Goal: Task Accomplishment & Management: Use online tool/utility

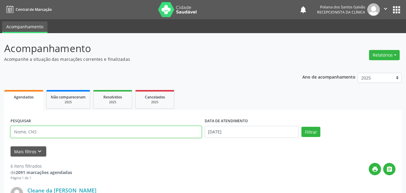
click at [83, 130] on input "text" at bounding box center [106, 132] width 191 height 12
click at [301, 127] on button "Filtrar" at bounding box center [310, 132] width 19 height 10
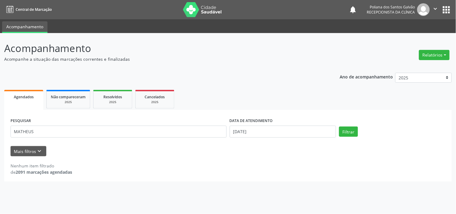
drag, startPoint x: 404, startPoint y: 0, endPoint x: 306, endPoint y: 81, distance: 127.5
click at [306, 81] on div "Ano de acompanhamento 2025 2024 2023 Agendados Não compareceram 2025 Resolvidos…" at bounding box center [228, 125] width 448 height 113
click at [166, 131] on input "MATHEUS" at bounding box center [119, 132] width 216 height 12
type input "MATHEUS CONCEI"
click at [339, 127] on button "Filtrar" at bounding box center [348, 132] width 19 height 10
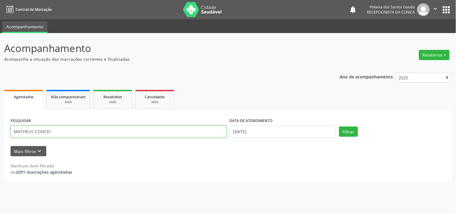
click at [93, 129] on input "MATHEUS CONCEI" at bounding box center [119, 132] width 216 height 12
click at [109, 95] on span "Resolvidos" at bounding box center [112, 96] width 19 height 5
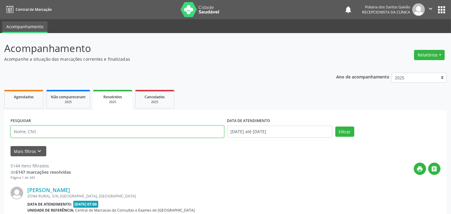
click at [100, 126] on input "text" at bounding box center [118, 132] width 214 height 12
type input "MATHEUS"
click at [335, 127] on button "Filtrar" at bounding box center [344, 132] width 19 height 10
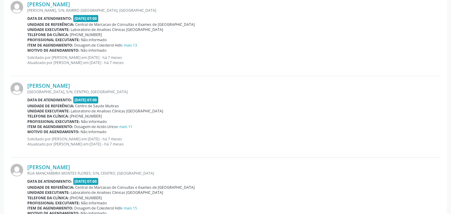
scroll to position [86, 0]
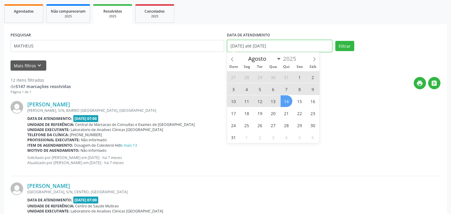
click at [290, 41] on input "[DATE] até [DATE]" at bounding box center [279, 46] width 105 height 12
click at [39, 11] on link "Agendados" at bounding box center [23, 13] width 39 height 19
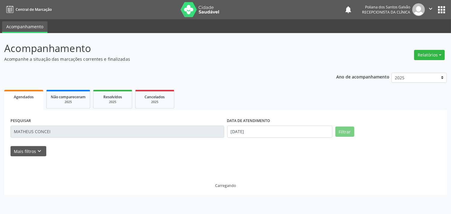
scroll to position [0, 0]
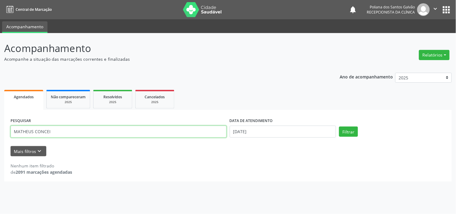
click at [119, 129] on input "MATHEUS CONCEI" at bounding box center [119, 132] width 216 height 12
type input "MATHEUS"
click at [339, 127] on button "Filtrar" at bounding box center [348, 132] width 19 height 10
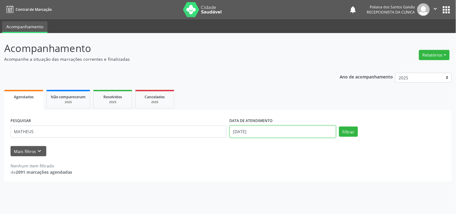
click at [292, 130] on input "[DATE]" at bounding box center [283, 132] width 106 height 12
click at [272, 132] on input "[DATE]" at bounding box center [283, 132] width 106 height 12
click at [271, 130] on input "[DATE]" at bounding box center [283, 132] width 106 height 12
click at [268, 129] on input "[DATE]" at bounding box center [283, 132] width 106 height 12
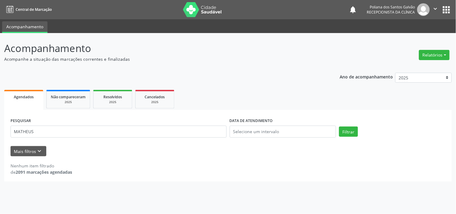
click at [408, 104] on ul "Agendados Não compareceram 2025 Resolvidos 2025 Cancelados 2025" at bounding box center [228, 99] width 448 height 22
click at [86, 129] on input "MATHEUS" at bounding box center [119, 132] width 216 height 12
click at [339, 127] on button "Filtrar" at bounding box center [348, 132] width 19 height 10
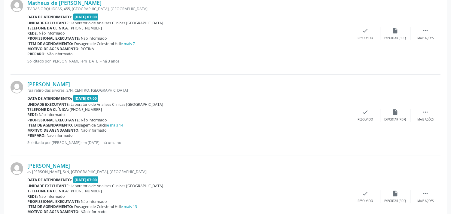
scroll to position [20, 0]
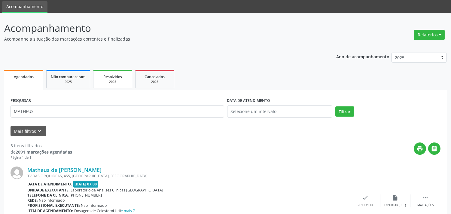
click at [123, 76] on div "Resolvidos" at bounding box center [113, 76] width 30 height 6
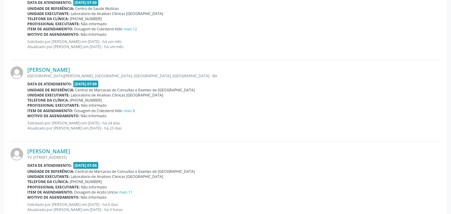
scroll to position [954, 0]
